Goal: Information Seeking & Learning: Understand process/instructions

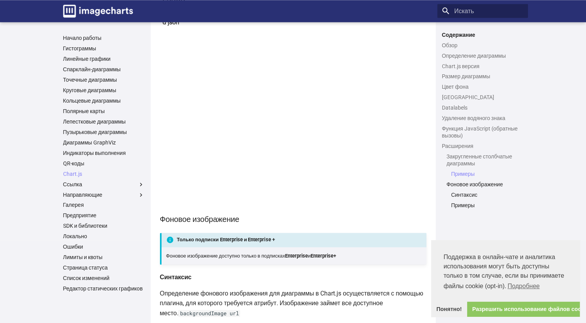
scroll to position [3858, 0]
click at [102, 91] on link "Круговые диаграммы" at bounding box center [103, 90] width 81 height 7
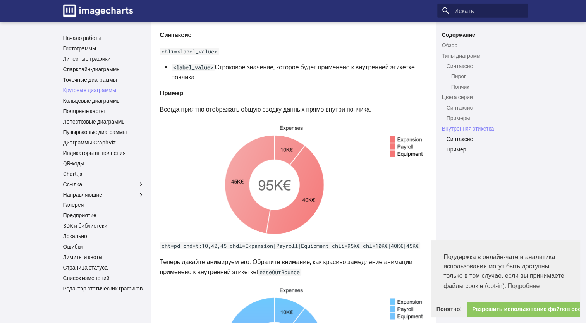
scroll to position [2156, 0]
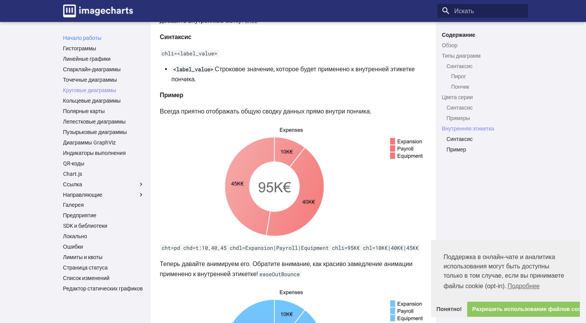
click at [89, 40] on link "Начало работы" at bounding box center [103, 37] width 81 height 7
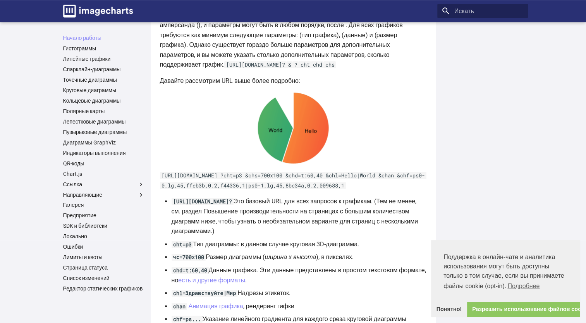
scroll to position [418, 0]
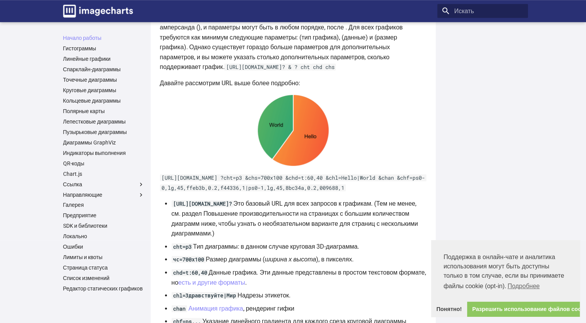
drag, startPoint x: 160, startPoint y: 198, endPoint x: 394, endPoint y: 212, distance: 233.6
click at [394, 193] on p "https://image-charts.com/chart ?cht=p3 &chs=700x100 &chd=t:60,40 &chl=Hello|Wor…" at bounding box center [293, 183] width 266 height 20
copy code "https://image-charts.com/chart ?cht=p3 &chs=700x100 &chd=t:60,40 &chl=Hello|Wor…"
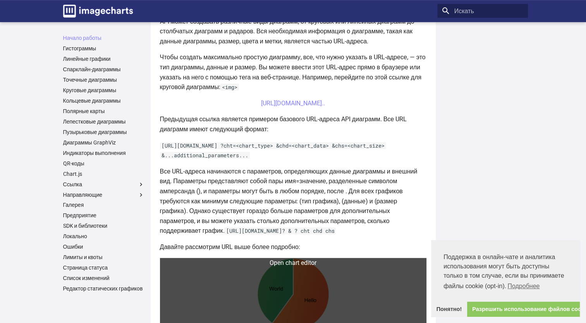
scroll to position [254, 0]
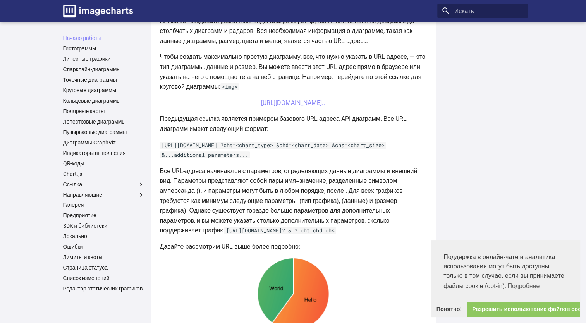
drag, startPoint x: 246, startPoint y: 111, endPoint x: 397, endPoint y: 122, distance: 151.1
click at [397, 108] on center "https://image-charts.com/chart?chs=700x190&chd=t:60,40&cht=p3&chl=Hello%7CWorld…" at bounding box center [293, 103] width 266 height 10
copy link "https://image-charts.com/chart?chs=700x190&chd=t:60,40&cht=p3&chl=Hello%7CWorld…"
click at [403, 91] on p "Чтобы создать максимально простую диаграмму, все, что нужно указать в URL-адрес…" at bounding box center [293, 72] width 266 height 40
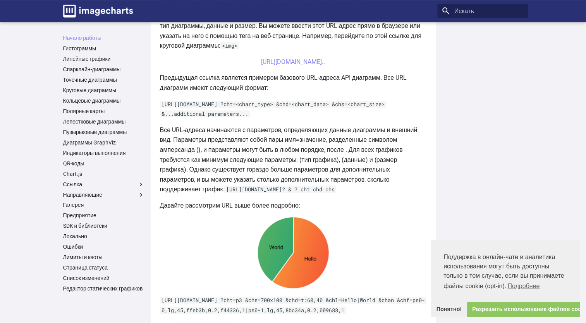
scroll to position [295, 0]
click at [77, 186] on font "Ссылка" at bounding box center [72, 184] width 19 height 6
click at [0, 0] on input "Ссылка" at bounding box center [0, 0] width 0 height 0
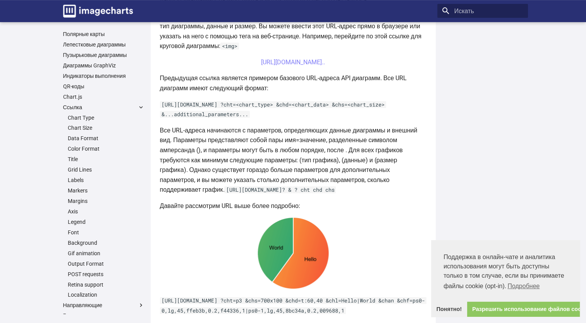
scroll to position [91, 0]
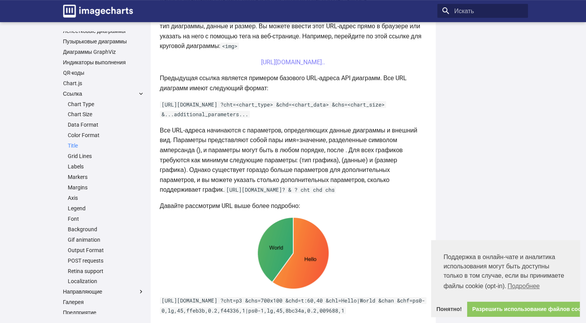
click at [71, 147] on link "Title" at bounding box center [106, 145] width 77 height 7
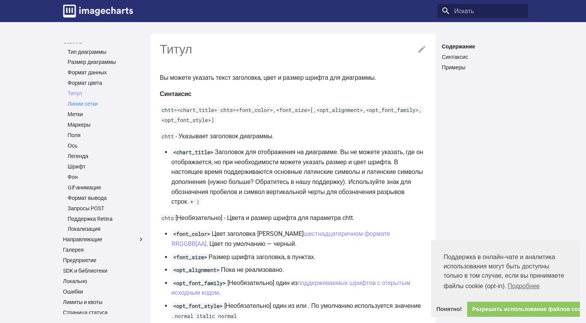
scroll to position [155, 0]
click at [98, 207] on link "Запросы POST" at bounding box center [106, 208] width 77 height 7
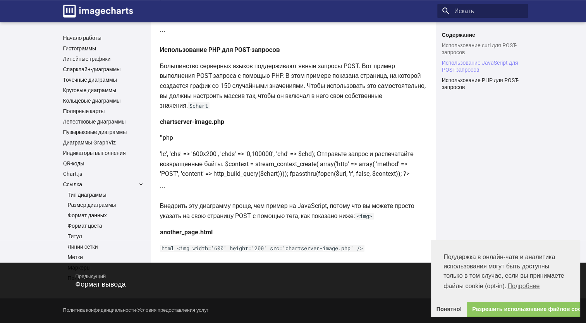
scroll to position [736, 0]
click at [117, 91] on link "Круговые диаграммы" at bounding box center [103, 90] width 81 height 7
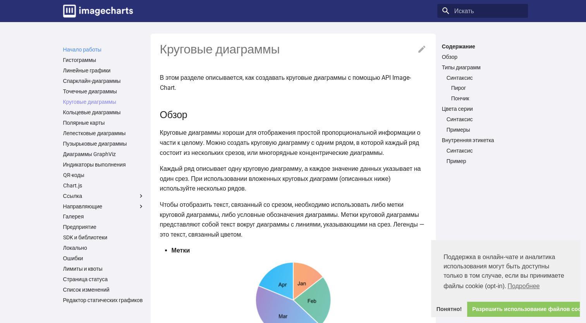
click at [96, 49] on link "Начало работы" at bounding box center [103, 49] width 81 height 7
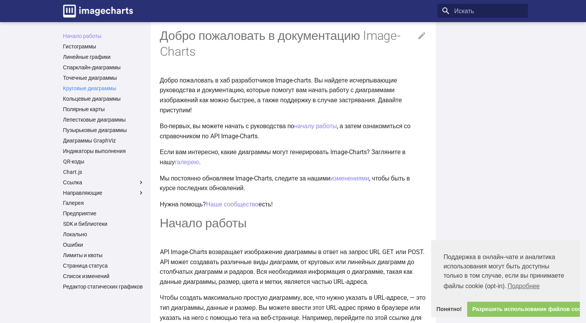
scroll to position [7, 0]
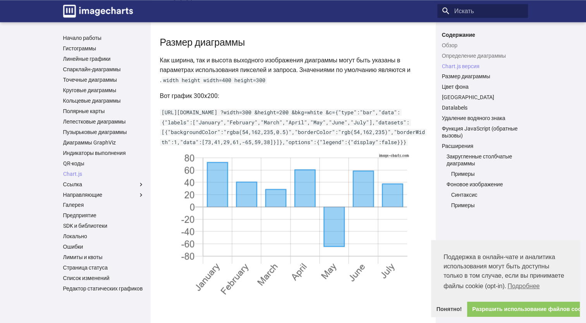
scroll to position [1038, 0]
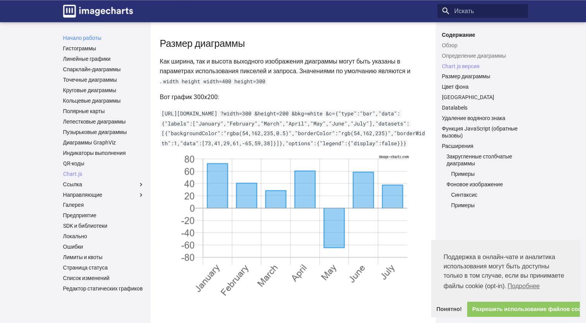
click at [96, 36] on link "Начало работы" at bounding box center [103, 37] width 81 height 7
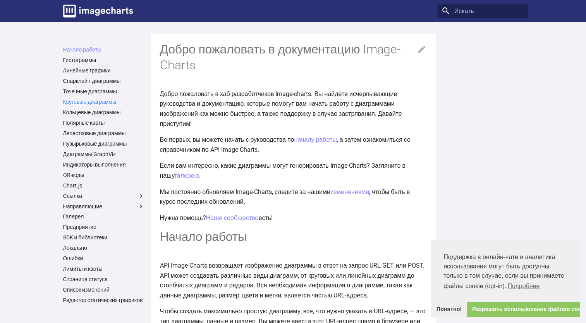
click at [97, 102] on link "Круговые диаграммы" at bounding box center [103, 101] width 81 height 7
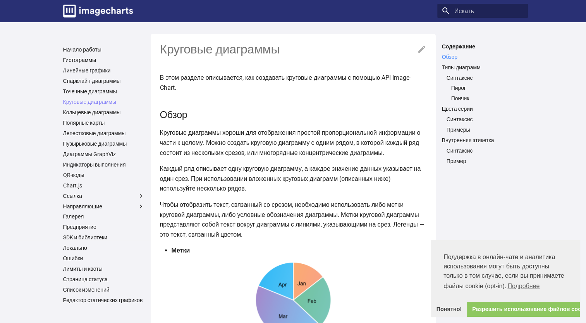
click at [453, 57] on link "Обзор" at bounding box center [482, 56] width 81 height 7
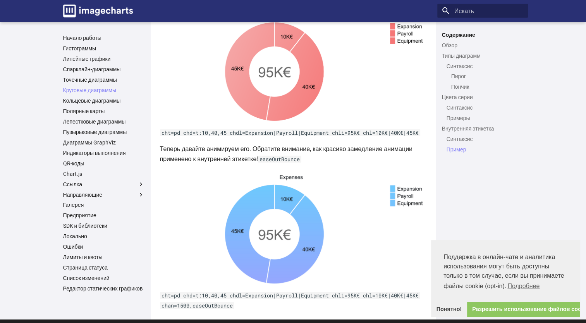
scroll to position [2271, 0]
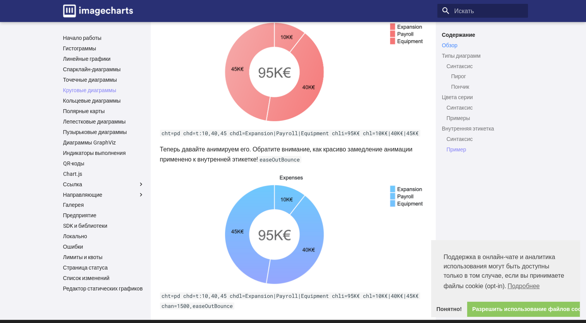
click at [453, 44] on link "Обзор" at bounding box center [482, 45] width 81 height 7
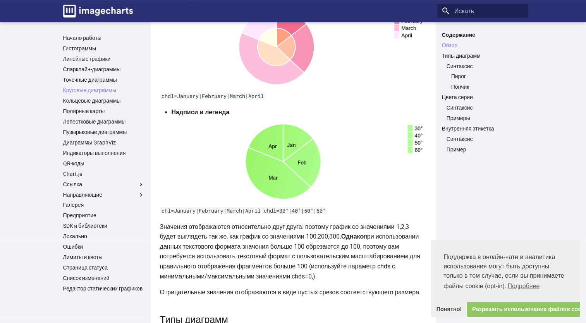
scroll to position [368, 0]
